Goal: Task Accomplishment & Management: Manage account settings

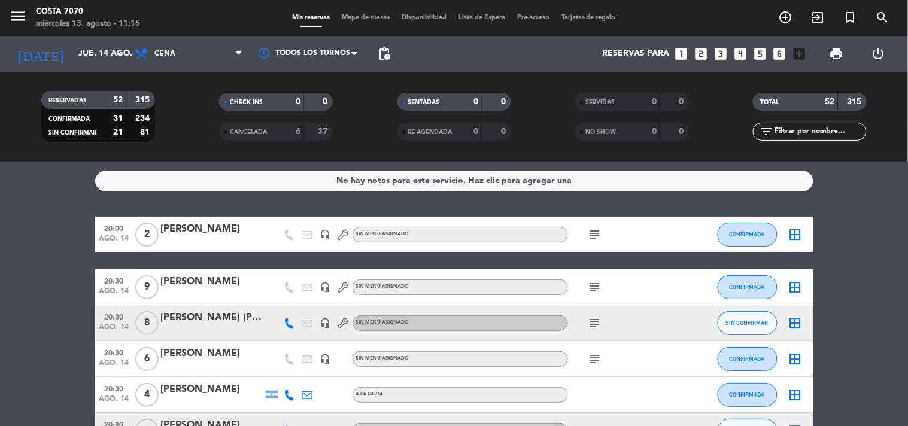
scroll to position [199, 0]
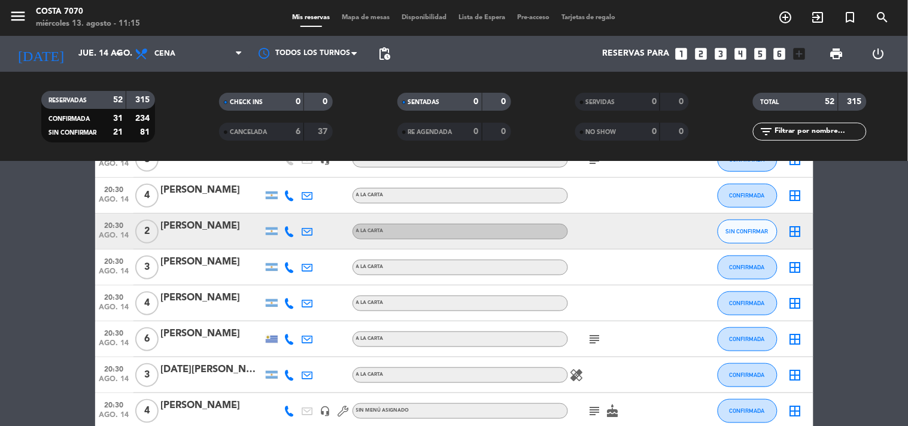
click at [289, 225] on div at bounding box center [290, 231] width 18 height 35
click at [289, 226] on icon at bounding box center [289, 231] width 11 height 11
click at [295, 213] on span "content_paste" at bounding box center [299, 211] width 9 height 9
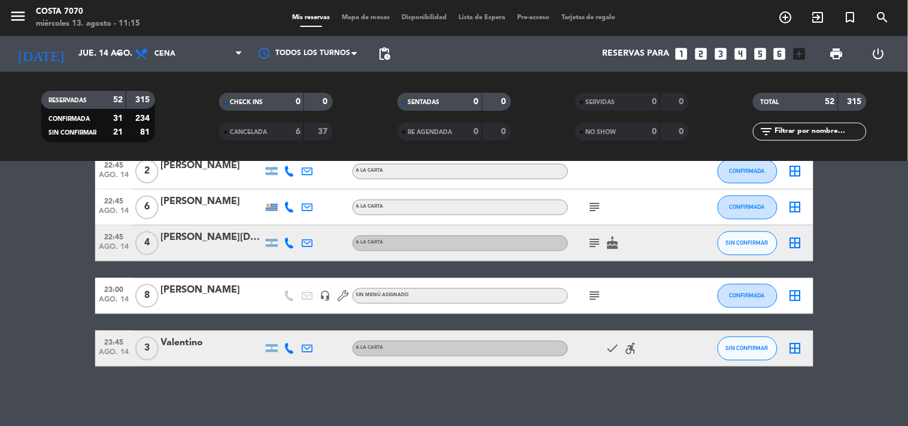
scroll to position [1636, 0]
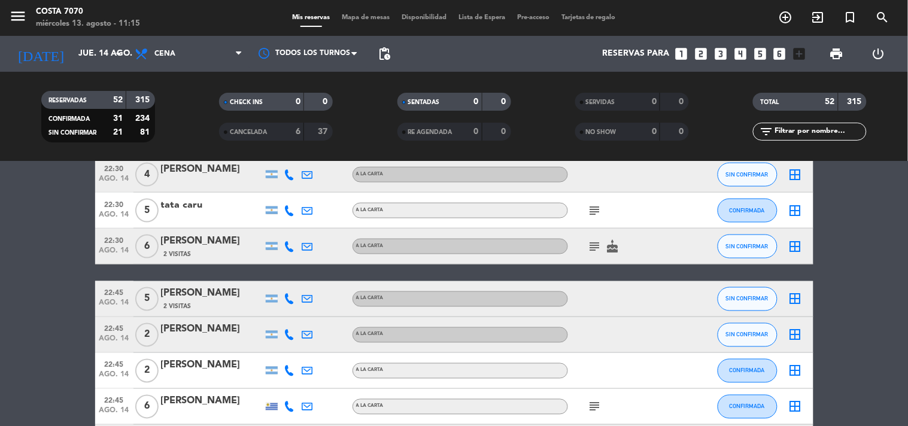
click at [288, 247] on icon at bounding box center [289, 246] width 11 height 11
click at [291, 234] on div "+541131152910 Copiar content_paste |" at bounding box center [296, 220] width 91 height 34
click at [277, 237] on div at bounding box center [272, 246] width 18 height 35
click at [287, 242] on icon at bounding box center [289, 246] width 11 height 11
click at [289, 231] on button "Copiar content_paste" at bounding box center [286, 226] width 37 height 13
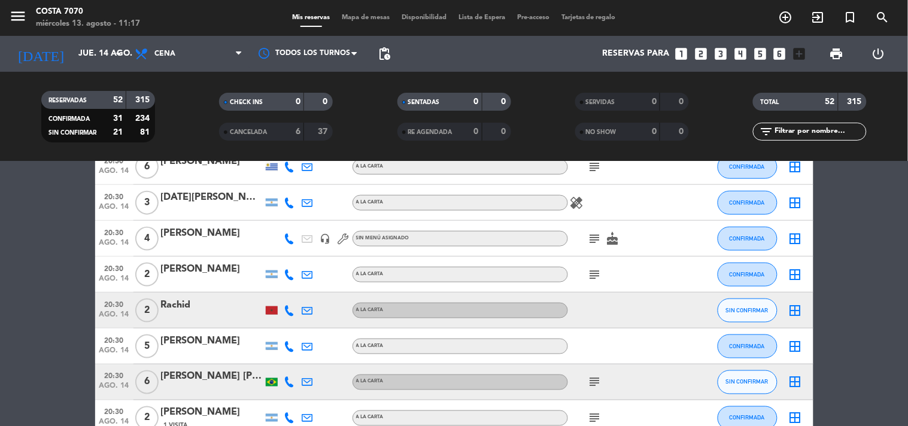
scroll to position [0, 0]
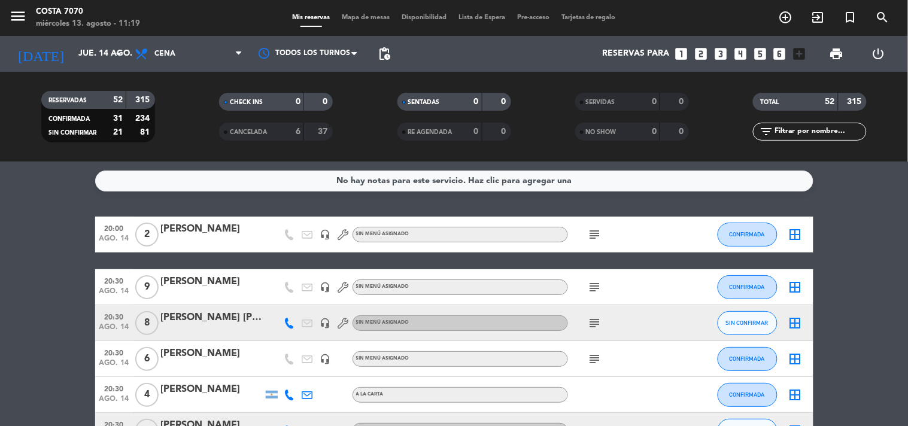
click at [818, 138] on div "filter_list" at bounding box center [810, 132] width 114 height 18
click at [812, 135] on input "text" at bounding box center [820, 131] width 93 height 13
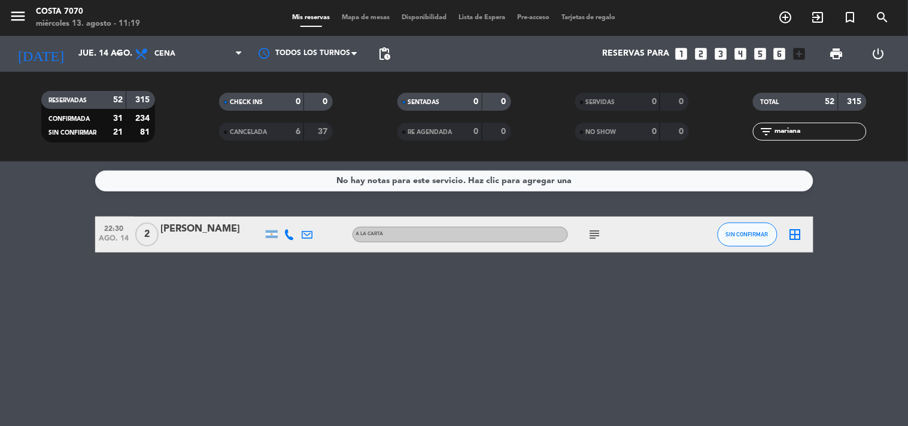
type input "mariana"
click at [745, 244] on button "SIN CONFIRMAR" at bounding box center [748, 235] width 60 height 24
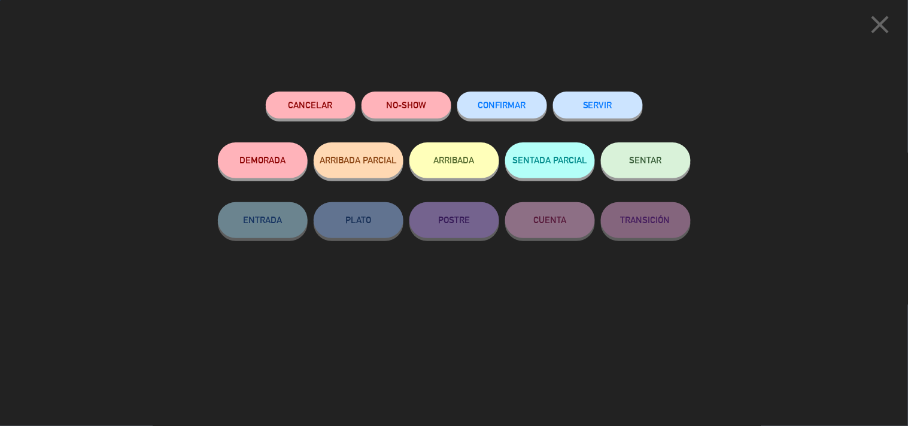
click at [492, 110] on button "CONFIRMAR" at bounding box center [502, 105] width 90 height 27
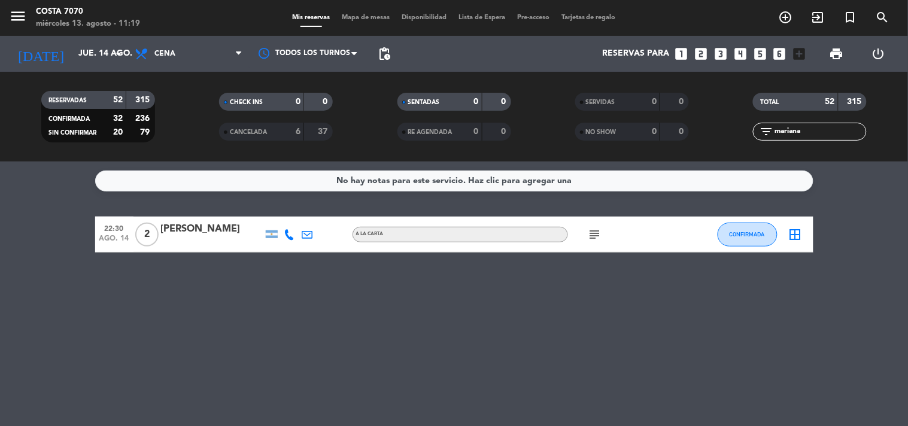
click at [797, 125] on input "mariana" at bounding box center [820, 131] width 93 height 13
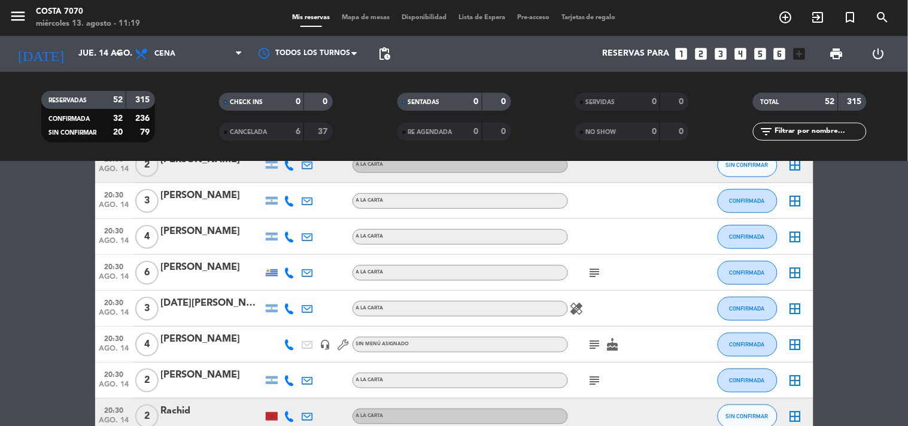
scroll to position [199, 0]
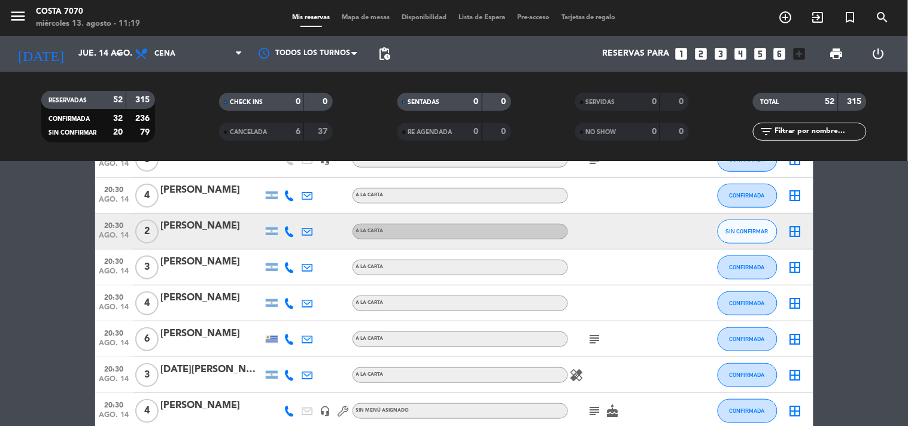
click at [286, 229] on icon at bounding box center [289, 231] width 11 height 11
click at [289, 218] on div "+543413535348 Copiar content_paste |" at bounding box center [296, 205] width 91 height 34
click at [295, 210] on span "content_paste" at bounding box center [299, 211] width 9 height 9
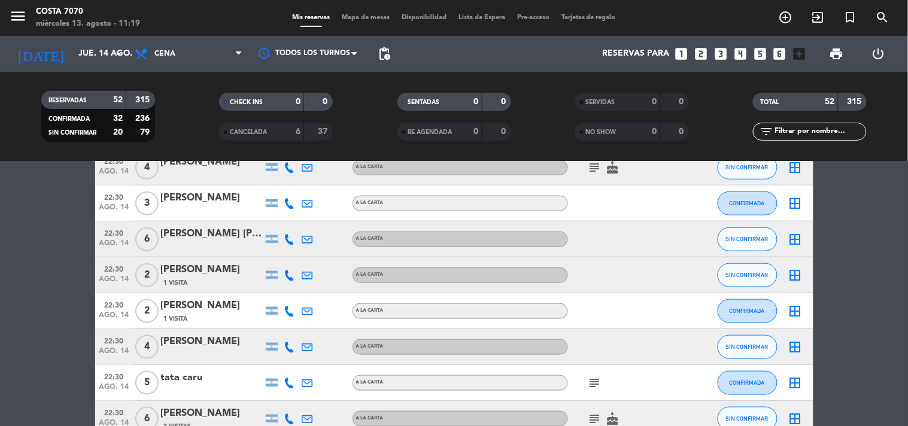
scroll to position [1729, 0]
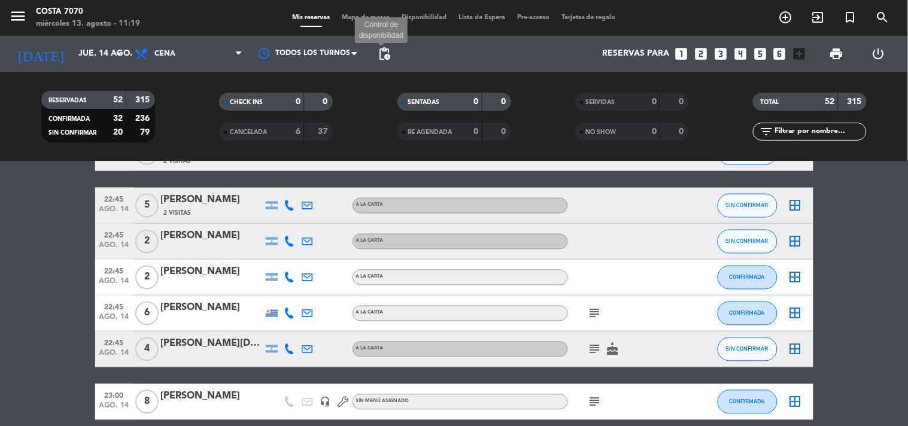
click at [381, 50] on span "pending_actions" at bounding box center [384, 54] width 14 height 14
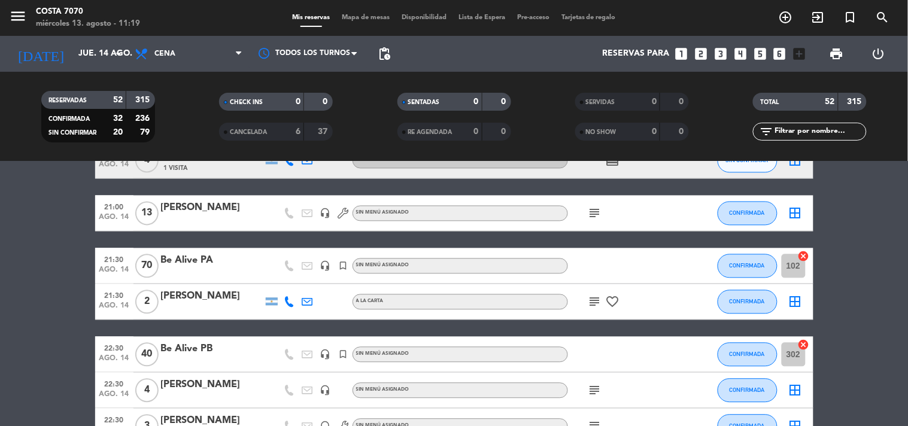
scroll to position [865, 0]
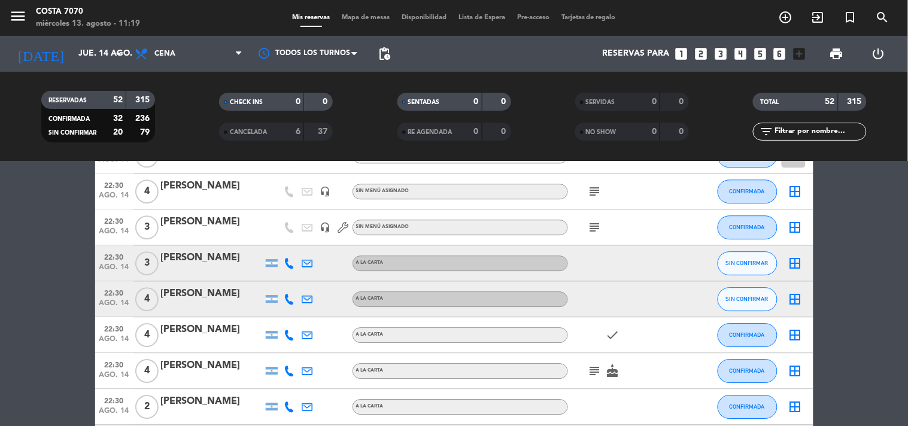
click at [284, 259] on icon at bounding box center [289, 263] width 11 height 11
click at [284, 242] on span "Copiar" at bounding box center [280, 242] width 25 height 13
click at [291, 296] on icon at bounding box center [289, 299] width 11 height 11
click at [287, 276] on button "Copiar content_paste" at bounding box center [286, 278] width 37 height 13
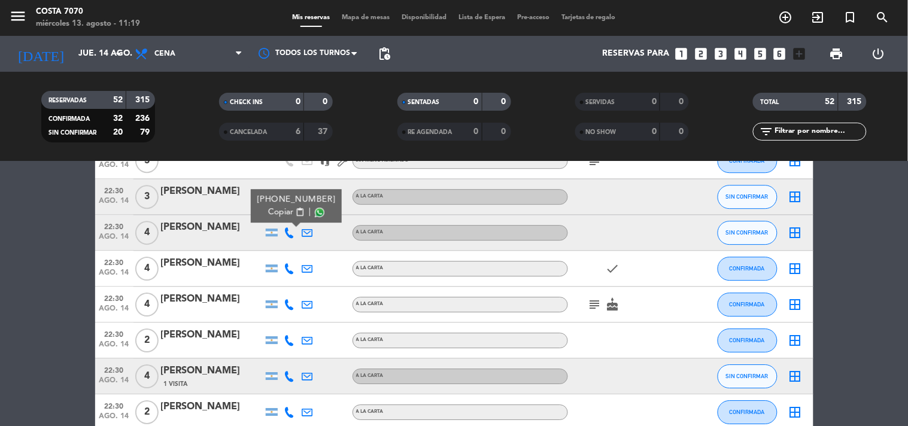
scroll to position [1064, 0]
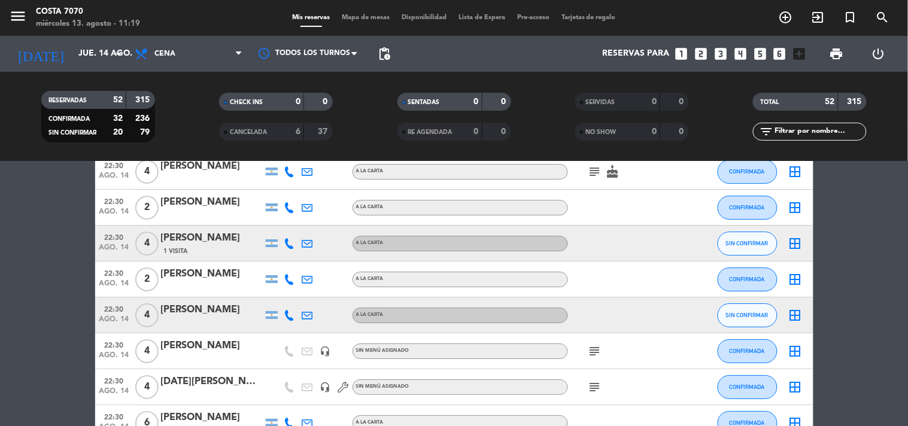
drag, startPoint x: 289, startPoint y: 247, endPoint x: 285, endPoint y: 241, distance: 7.5
click at [288, 247] on icon at bounding box center [289, 243] width 11 height 11
click at [284, 238] on icon at bounding box center [289, 243] width 11 height 11
click at [289, 239] on icon at bounding box center [289, 243] width 11 height 11
click at [295, 222] on span "content_paste" at bounding box center [299, 223] width 9 height 9
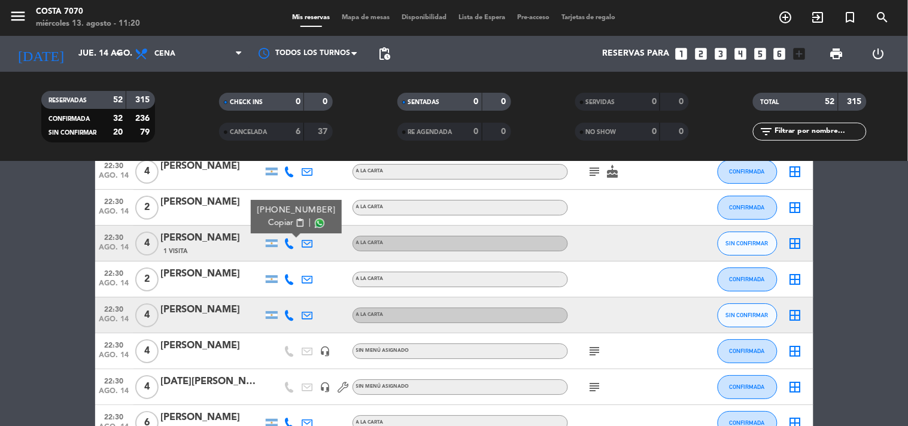
click at [204, 252] on div "1 Visita" at bounding box center [212, 251] width 102 height 10
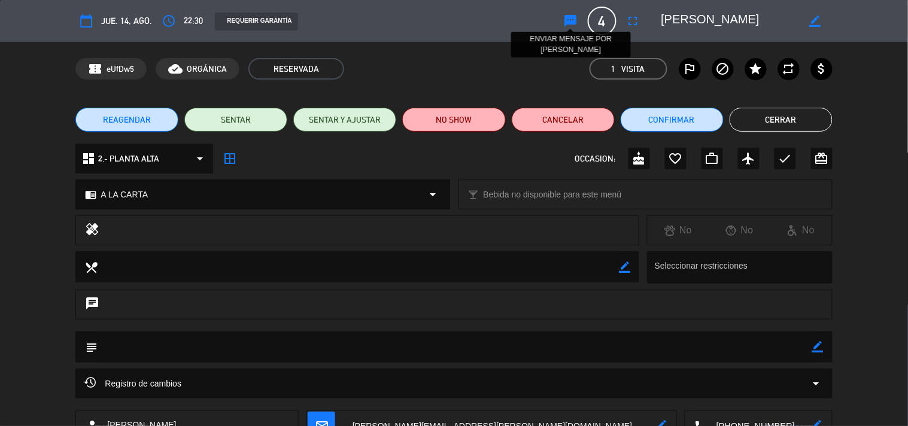
click at [569, 18] on icon "sms" at bounding box center [571, 21] width 14 height 14
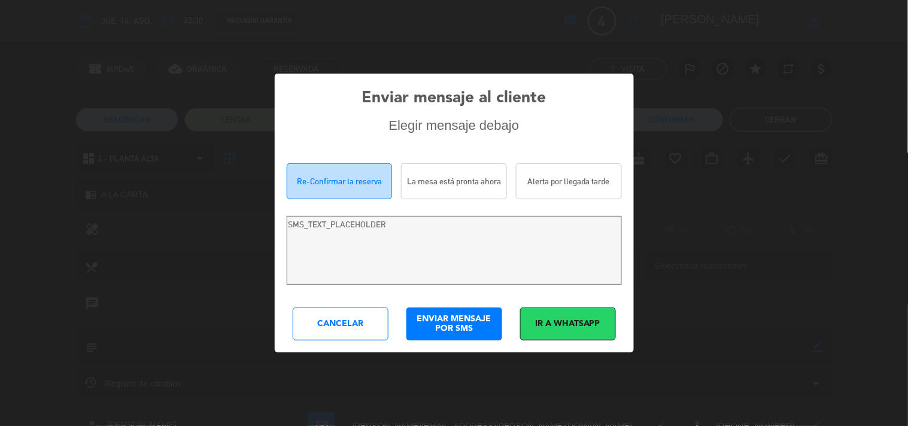
type textarea "Hola [PERSON_NAME]! Estamos escribiendo para re-confirmar su reserva en [PERSON…"
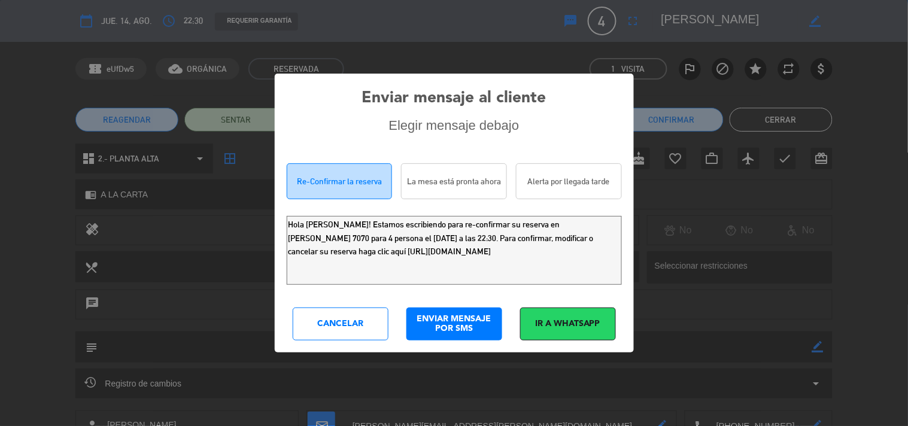
drag, startPoint x: 542, startPoint y: 266, endPoint x: 0, endPoint y: 115, distance: 562.5
click at [0, 122] on div "Enviar mensaje al cliente Elegir mensaje debajo Re-Confirmar la reserva La mesa…" at bounding box center [454, 213] width 908 height 426
click at [326, 335] on div "Cancelar" at bounding box center [341, 324] width 96 height 33
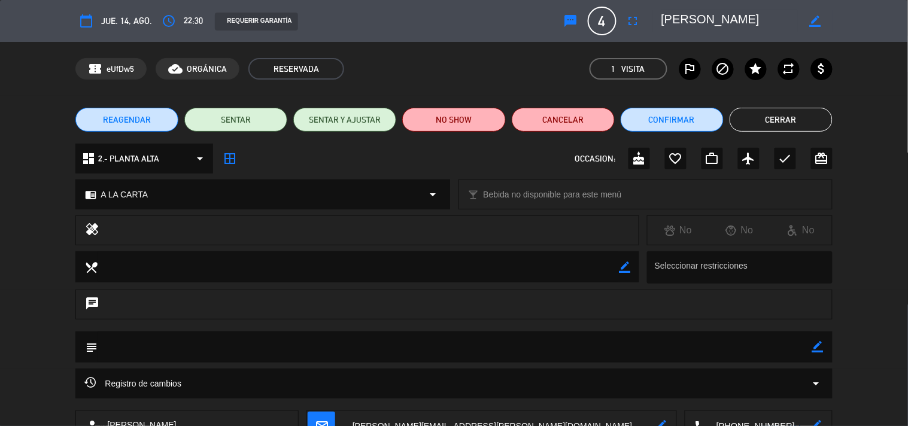
click at [806, 106] on div "REAGENDAR SENTAR SENTAR Y AJUSTAR NO SHOW Cancelar Confirmar Cerrar" at bounding box center [454, 120] width 908 height 48
click at [789, 122] on button "Cerrar" at bounding box center [781, 120] width 103 height 24
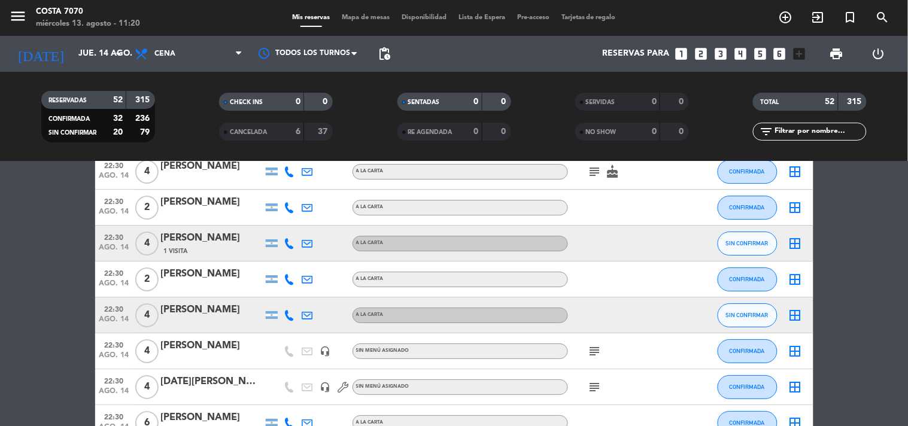
click at [288, 310] on icon at bounding box center [289, 315] width 11 height 11
click at [284, 290] on span "Copiar" at bounding box center [280, 295] width 25 height 13
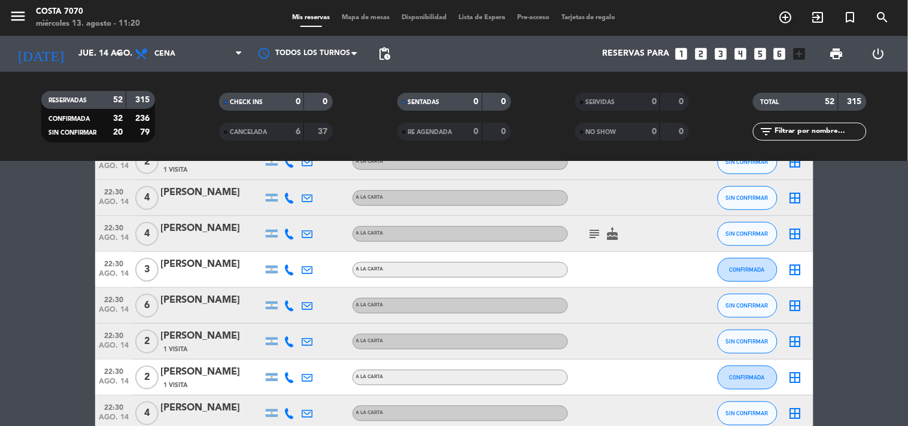
scroll to position [1264, 0]
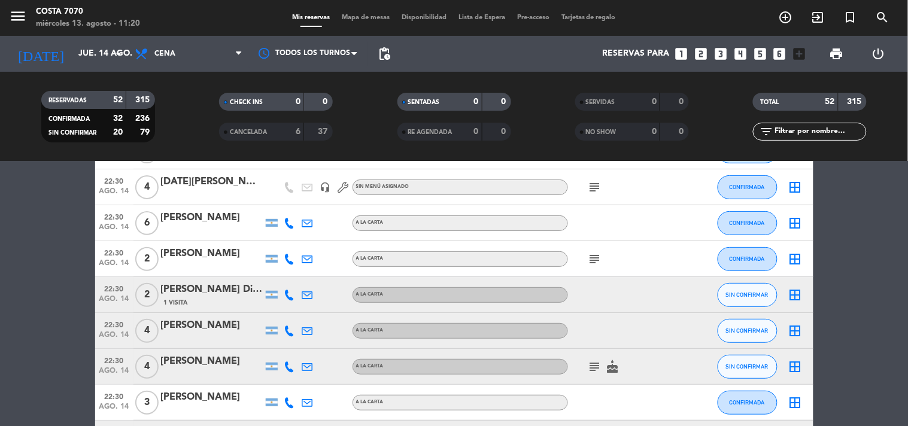
click at [289, 287] on div at bounding box center [290, 294] width 18 height 35
click at [289, 290] on icon at bounding box center [289, 295] width 11 height 11
click at [286, 274] on button "Copiar content_paste" at bounding box center [284, 274] width 37 height 13
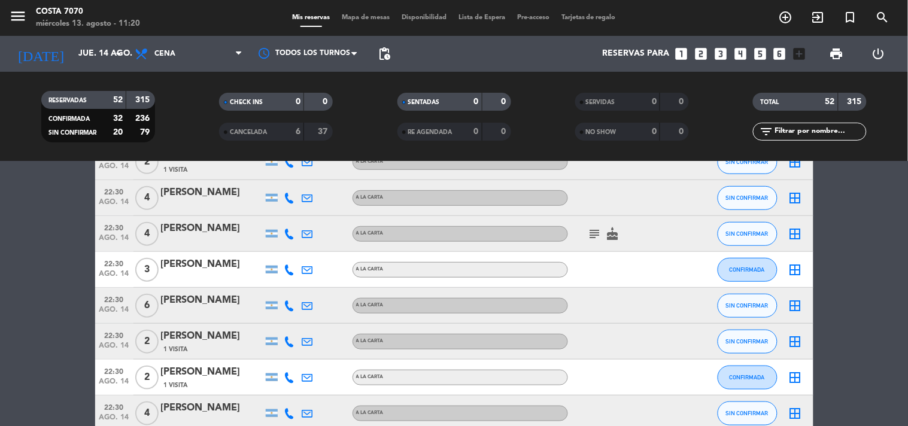
scroll to position [1330, 0]
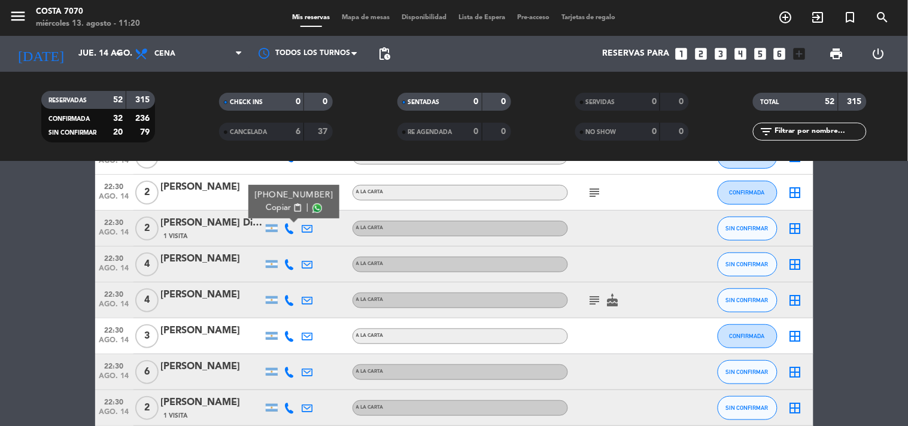
click at [287, 266] on icon at bounding box center [289, 264] width 11 height 11
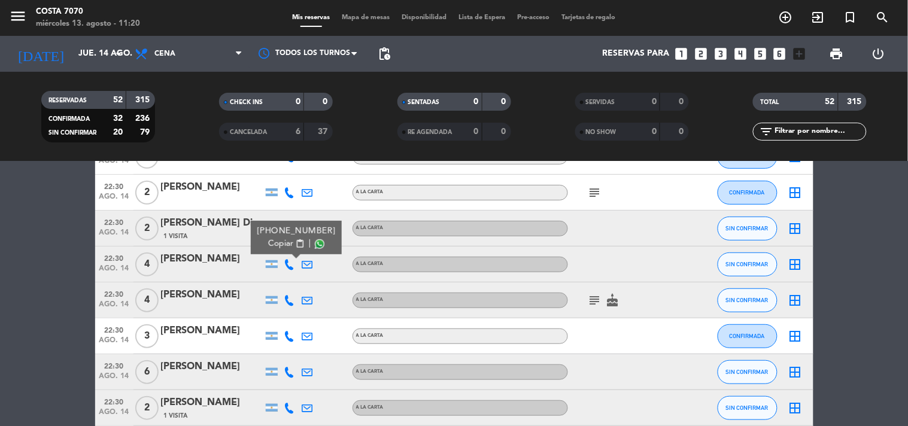
click at [285, 244] on span "Copiar" at bounding box center [280, 244] width 25 height 13
click at [286, 302] on icon at bounding box center [289, 300] width 11 height 11
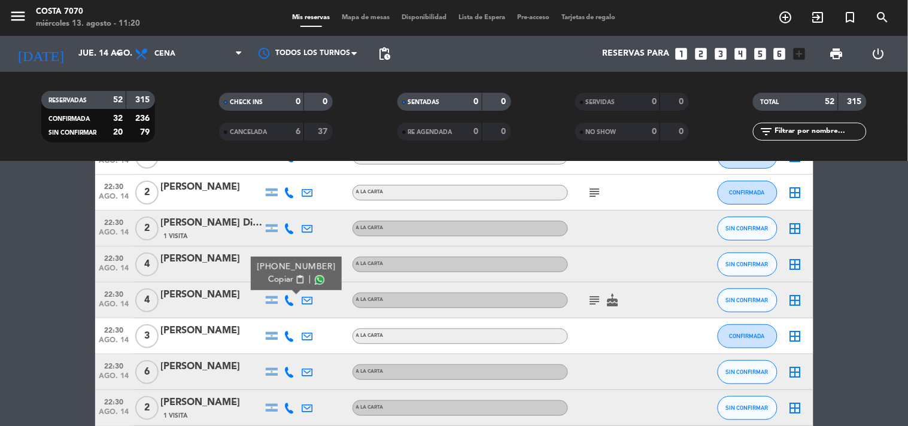
click at [283, 286] on div "[PHONE_NUMBER] Copiar content_paste |" at bounding box center [296, 274] width 91 height 34
click at [277, 274] on span "Copiar" at bounding box center [280, 280] width 25 height 13
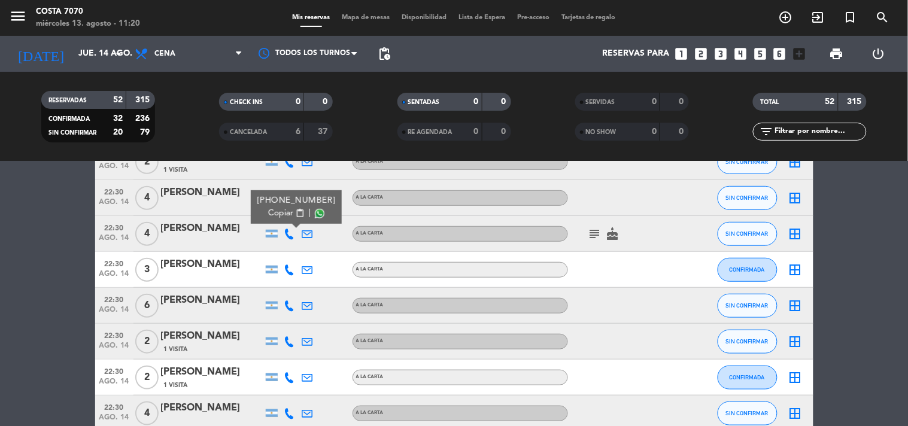
scroll to position [1463, 0]
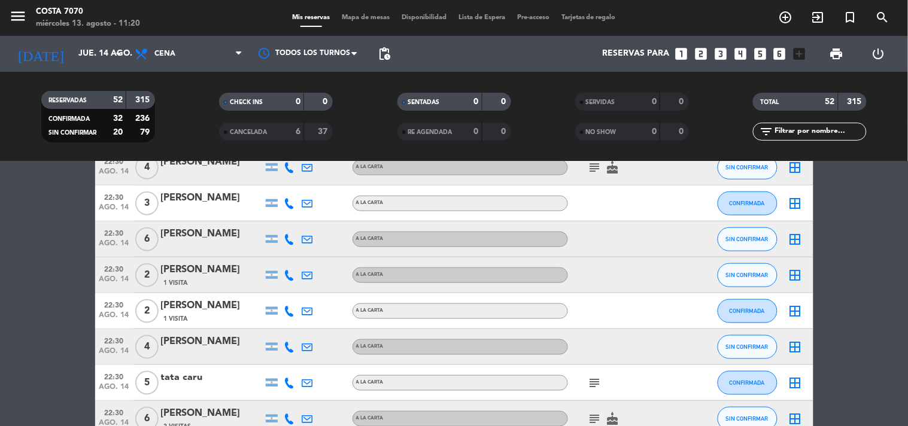
click at [290, 238] on icon at bounding box center [289, 239] width 11 height 11
click at [284, 216] on span "Copiar" at bounding box center [280, 219] width 25 height 13
click at [793, 129] on input "text" at bounding box center [820, 131] width 93 height 13
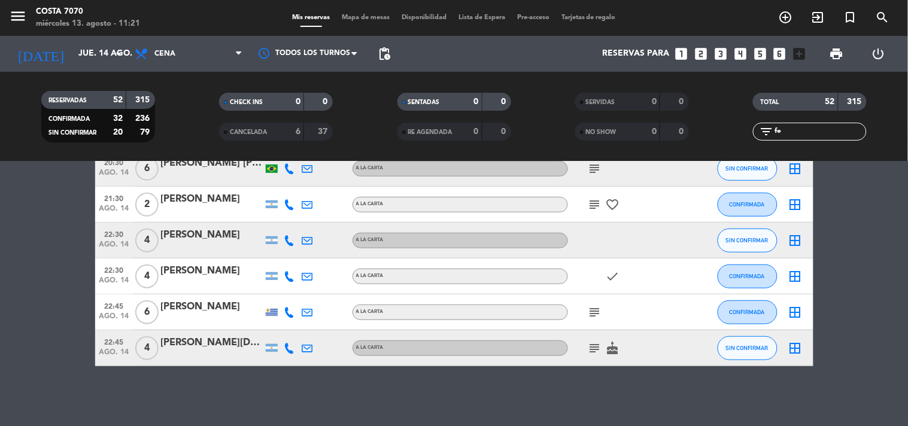
scroll to position [0, 0]
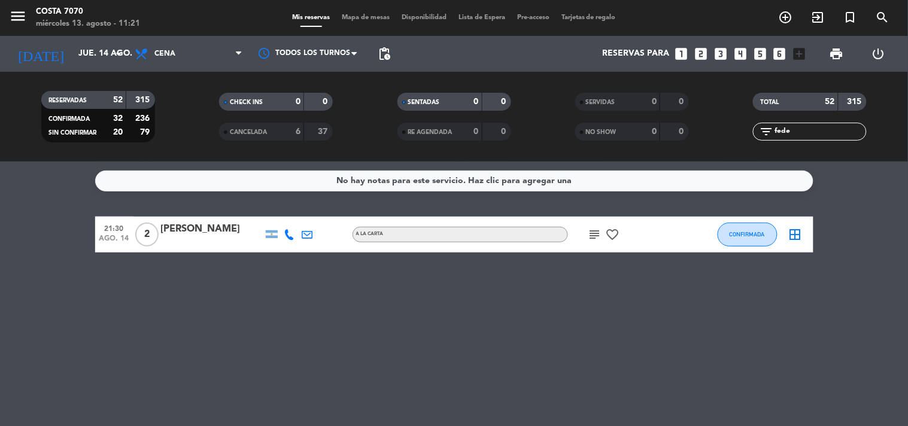
type input "fede"
click at [699, 303] on div "No hay notas para este servicio. Haz clic para agregar una 21:30 [DATE] 2 [PERS…" at bounding box center [454, 294] width 908 height 265
click at [787, 129] on input "fede" at bounding box center [820, 131] width 93 height 13
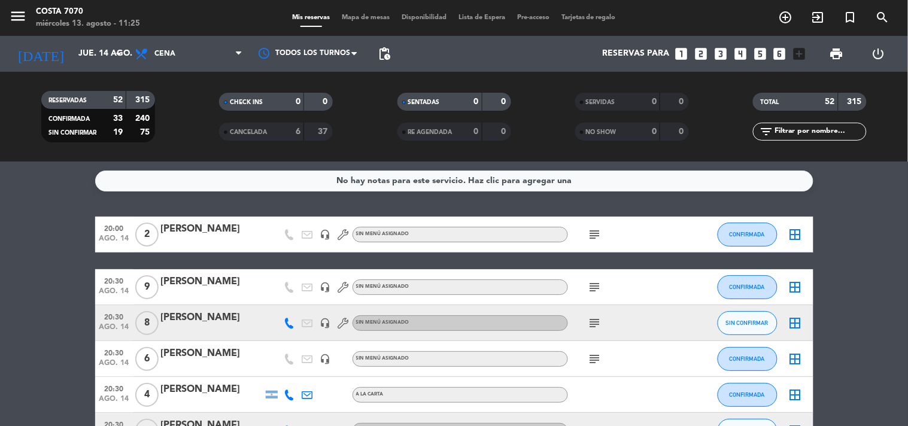
click at [60, 188] on service-notes "No hay notas para este servicio. Haz clic para agregar una" at bounding box center [454, 181] width 908 height 21
